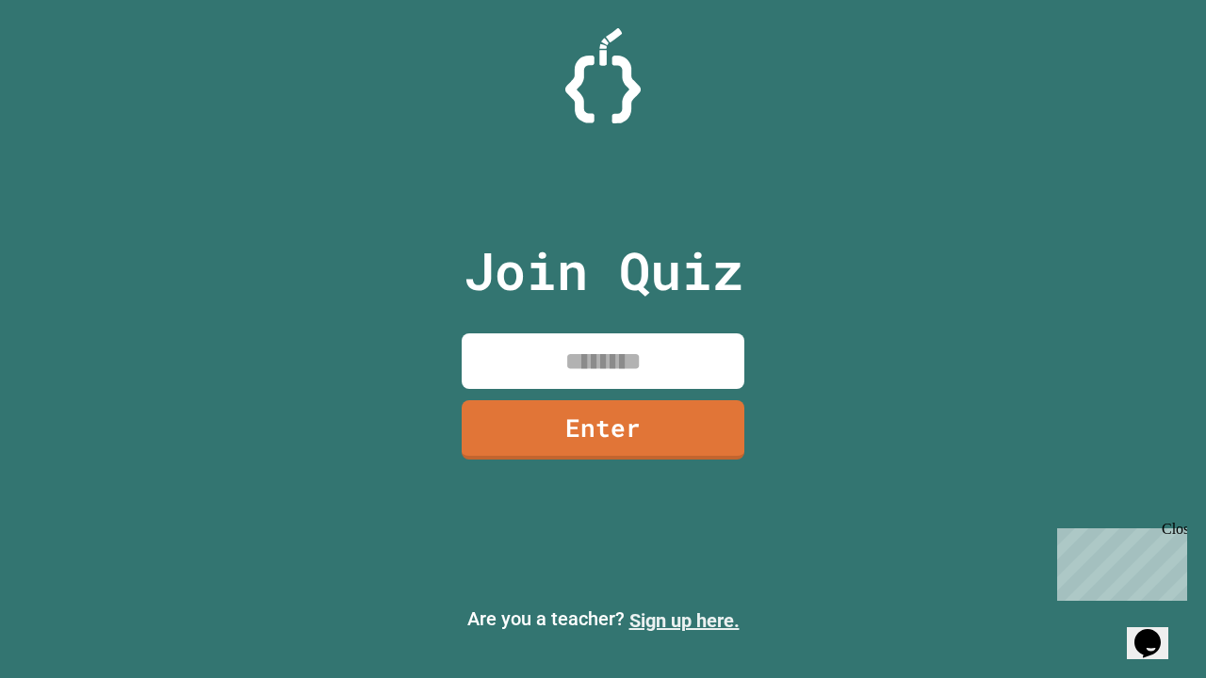
click at [684, 621] on link "Sign up here." at bounding box center [684, 621] width 110 height 23
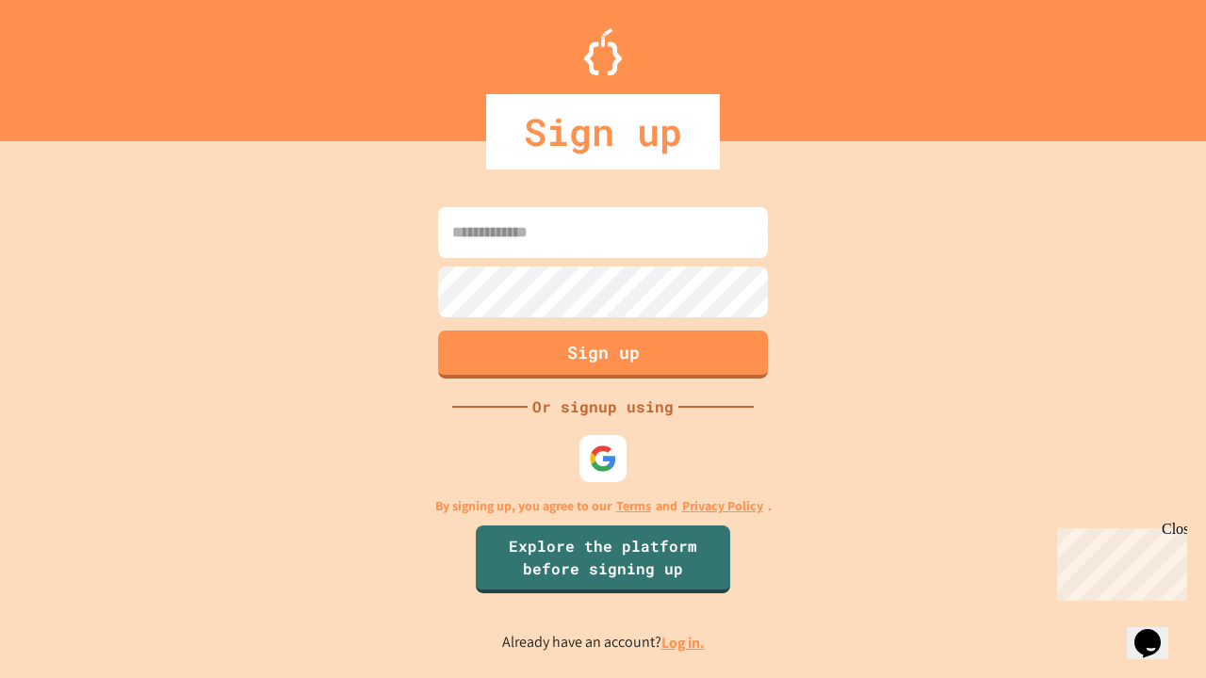
click at [684, 643] on link "Log in." at bounding box center [682, 643] width 43 height 20
